Goal: Task Accomplishment & Management: Use online tool/utility

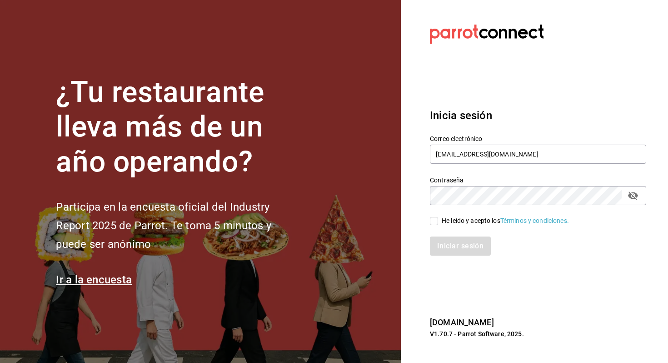
click at [464, 222] on div "He leído y acepto los Términos y condiciones." at bounding box center [505, 221] width 127 height 10
click at [438, 222] on input "He leído y acepto los Términos y condiciones." at bounding box center [434, 221] width 8 height 8
checkbox input "true"
click at [447, 244] on button "Iniciar sesión" at bounding box center [461, 245] width 62 height 19
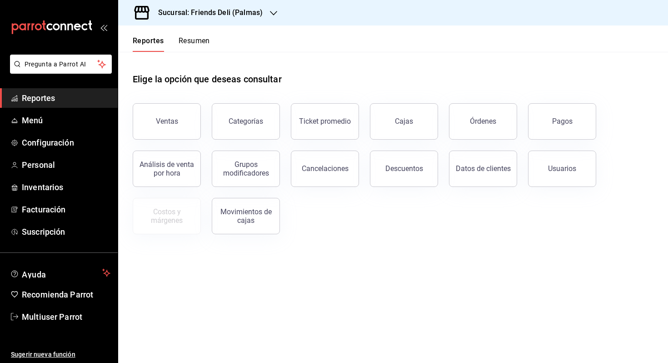
click at [199, 48] on button "Resumen" at bounding box center [194, 43] width 31 height 15
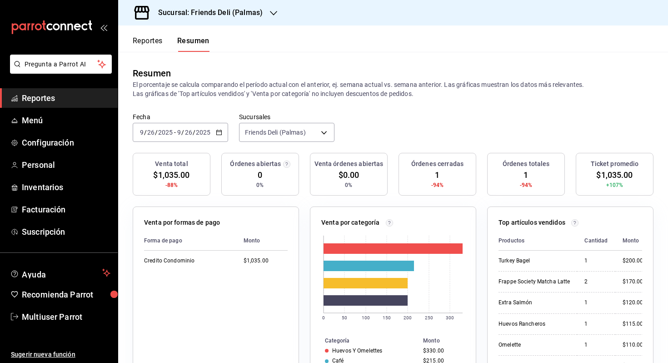
click at [211, 136] on div "[DATE] [DATE] - [DATE] [DATE]" at bounding box center [180, 132] width 95 height 19
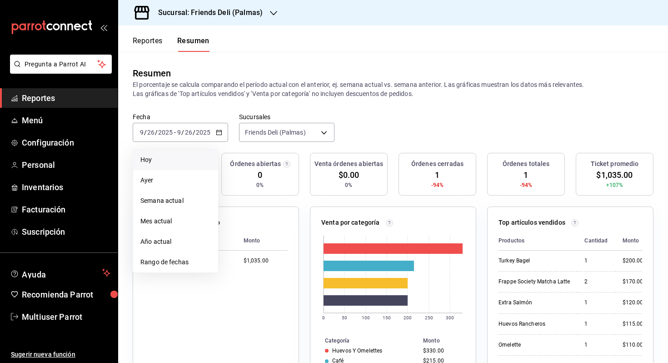
click at [198, 159] on span "Hoy" at bounding box center [175, 160] width 70 height 10
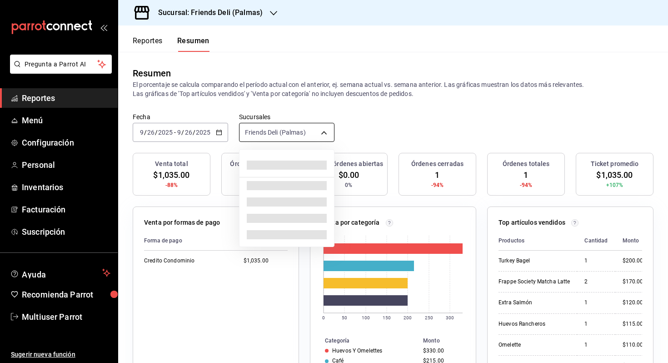
click at [294, 135] on body "Pregunta a Parrot AI Reportes Menú Configuración Personal Inventarios Facturaci…" at bounding box center [334, 181] width 668 height 363
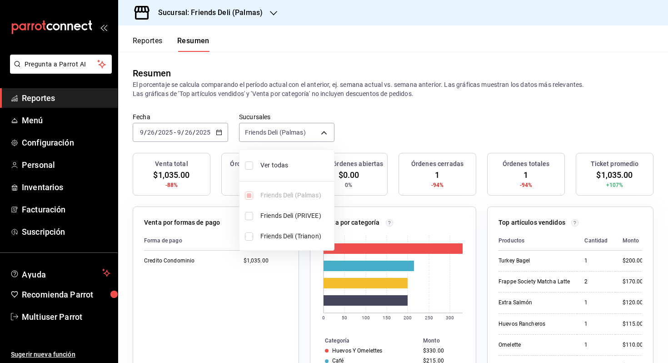
click at [287, 163] on span "Ver todas" at bounding box center [295, 165] width 70 height 10
type input "[object Object],[object Object],[object Object]"
checkbox input "true"
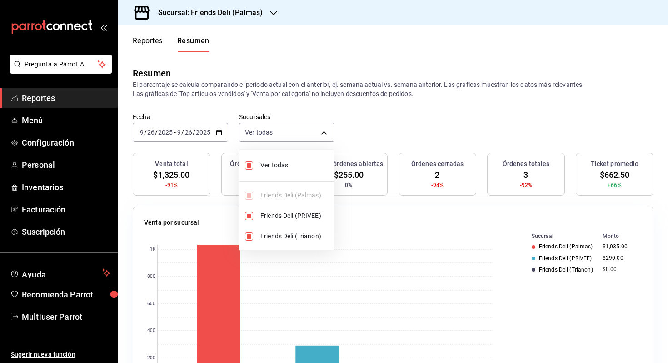
click at [363, 130] on div at bounding box center [334, 181] width 668 height 363
